Goal: Task Accomplishment & Management: Manage account settings

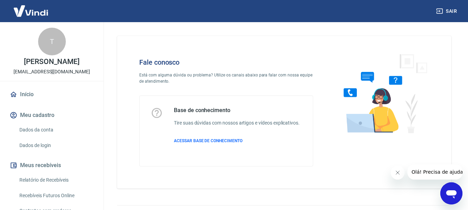
click at [443, 191] on div "Abrir janela de mensagens" at bounding box center [451, 193] width 21 height 21
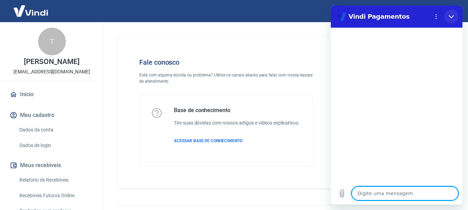
click at [456, 17] on button "Fechar" at bounding box center [451, 17] width 14 height 14
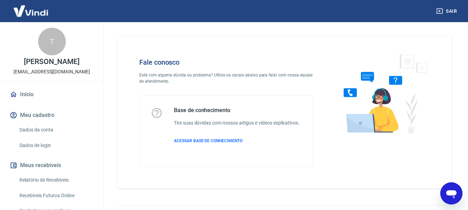
click at [446, 194] on icon "Abrir janela de mensagens" at bounding box center [451, 193] width 12 height 12
type textarea "x"
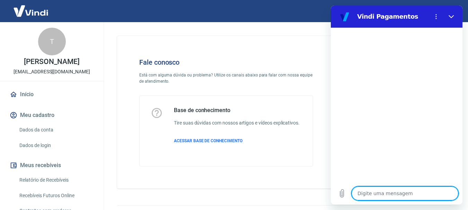
click at [360, 190] on textarea at bounding box center [404, 194] width 107 height 14
click at [435, 14] on icon "Menu de opções" at bounding box center [436, 17] width 6 height 6
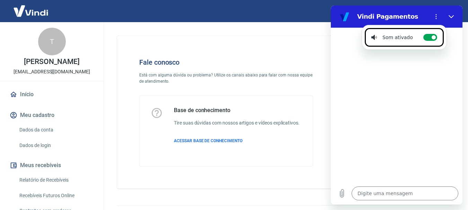
click at [275, 50] on div "Fale conosco Está com alguma dúvida ou problema? Utilize os canais abaixo para …" at bounding box center [226, 112] width 196 height 131
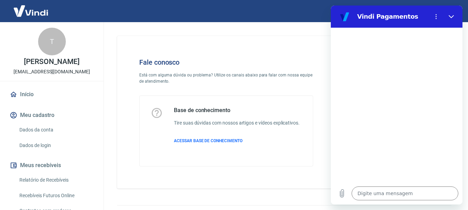
click at [128, 101] on div "Fale conosco Está com alguma dúvida ou problema? Utilize os canais abaixo para …" at bounding box center [226, 112] width 196 height 131
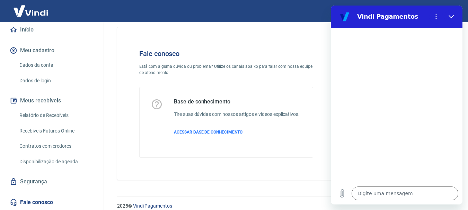
scroll to position [17, 0]
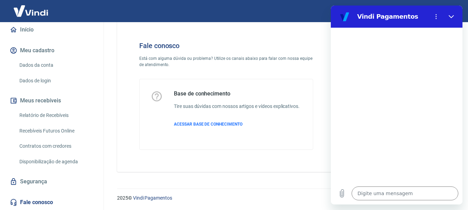
click at [57, 63] on link "Dados da conta" at bounding box center [56, 65] width 79 height 14
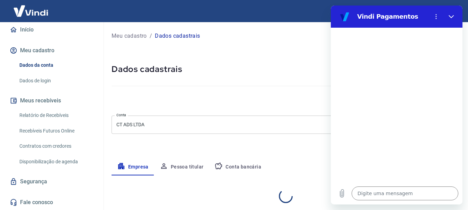
select select "SC"
click at [207, 100] on div "Cancelar conta" at bounding box center [285, 101] width 348 height 13
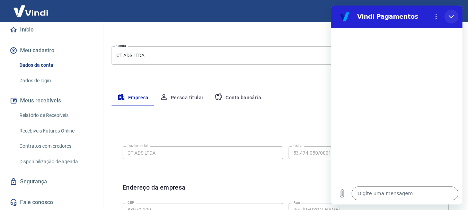
click at [449, 13] on button "Fechar" at bounding box center [451, 17] width 14 height 14
type textarea "x"
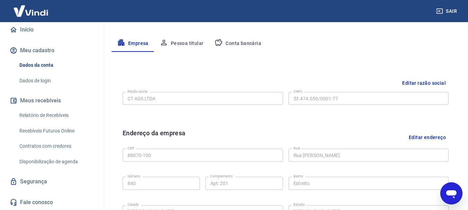
scroll to position [116, 0]
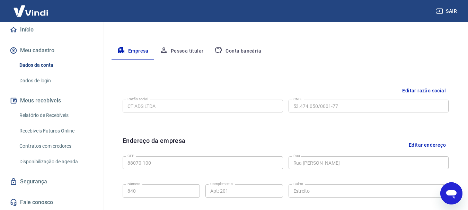
click at [239, 51] on button "Conta bancária" at bounding box center [238, 51] width 58 height 17
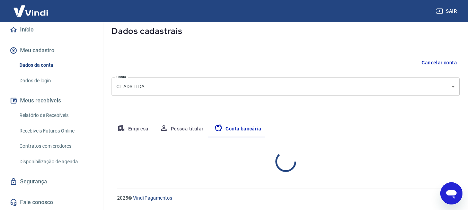
select select "1"
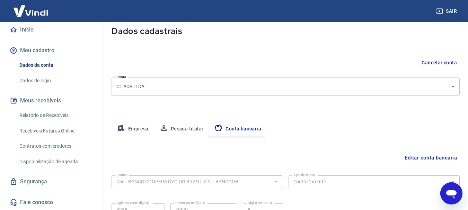
scroll to position [105, 0]
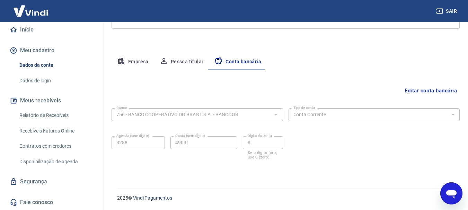
click at [143, 63] on button "Empresa" at bounding box center [132, 62] width 43 height 17
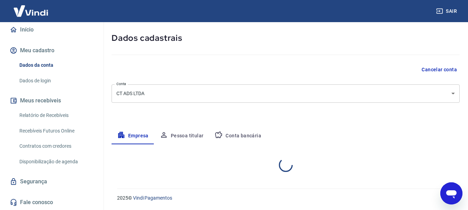
select select "SC"
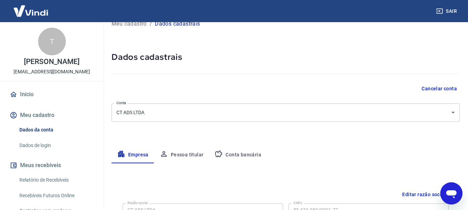
scroll to position [0, 0]
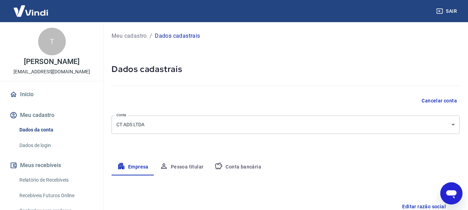
click at [37, 93] on link "Início" at bounding box center [51, 94] width 87 height 15
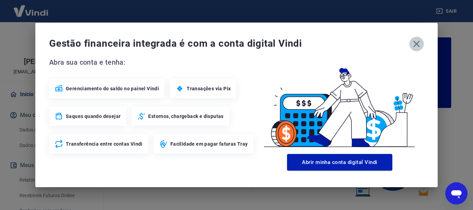
click at [418, 44] on icon "button" at bounding box center [416, 43] width 11 height 11
click at [179, 114] on span "Estornos, chargeback e disputas" at bounding box center [185, 116] width 75 height 7
click at [218, 127] on div "Gerenciamento do saldo no painel Vindi Transações via Pix Saques quando desejar…" at bounding box center [152, 116] width 206 height 75
click at [214, 122] on div "Estornos, chargeback e disputas" at bounding box center [180, 116] width 97 height 19
click at [419, 41] on icon "button" at bounding box center [416, 43] width 11 height 11
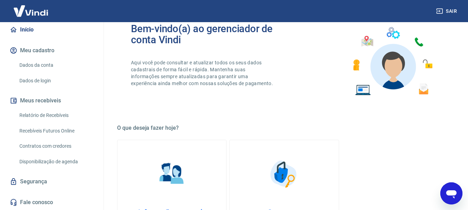
scroll to position [104, 0]
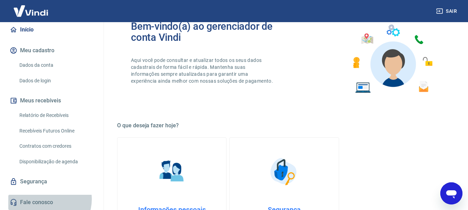
click at [46, 199] on link "Fale conosco" at bounding box center [51, 202] width 87 height 15
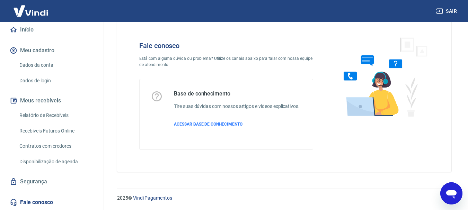
scroll to position [17, 0]
click at [208, 123] on span "ACESSAR BASE DE CONHECIMENTO" at bounding box center [208, 124] width 69 height 5
click at [457, 186] on div "Abrir janela de mensagens" at bounding box center [451, 193] width 21 height 21
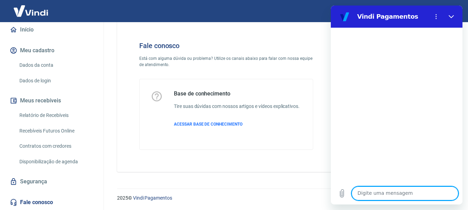
scroll to position [0, 0]
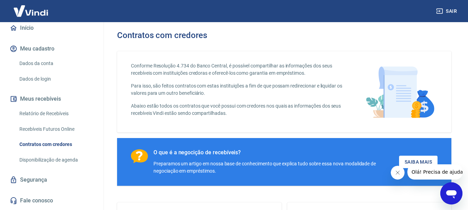
scroll to position [69, 0]
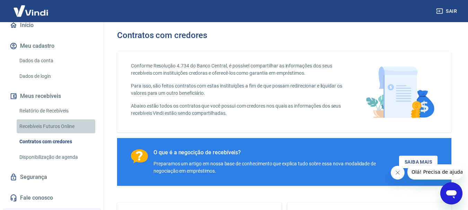
click at [61, 124] on link "Recebíveis Futuros Online" at bounding box center [56, 126] width 79 height 14
